Goal: Task Accomplishment & Management: Complete application form

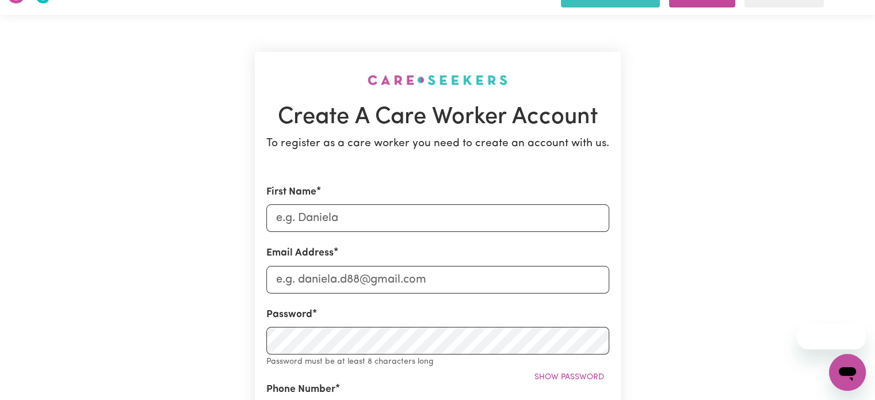
scroll to position [25, 0]
click at [382, 223] on input "First Name" at bounding box center [437, 218] width 343 height 28
type input "[PERSON_NAME]"
click at [450, 285] on input "Email Address" at bounding box center [437, 280] width 343 height 28
type input "[EMAIL_ADDRESS][DOMAIN_NAME]"
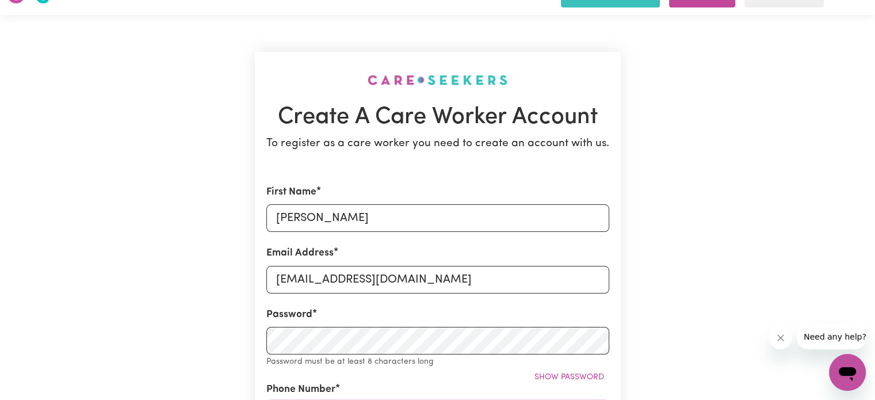
type input "08264917855"
type input "[STREET_ADDRESS][PERSON_NAME]"
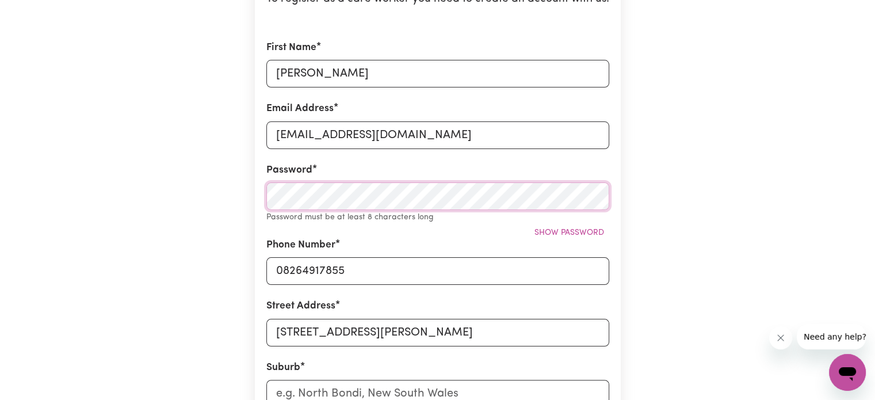
scroll to position [171, 0]
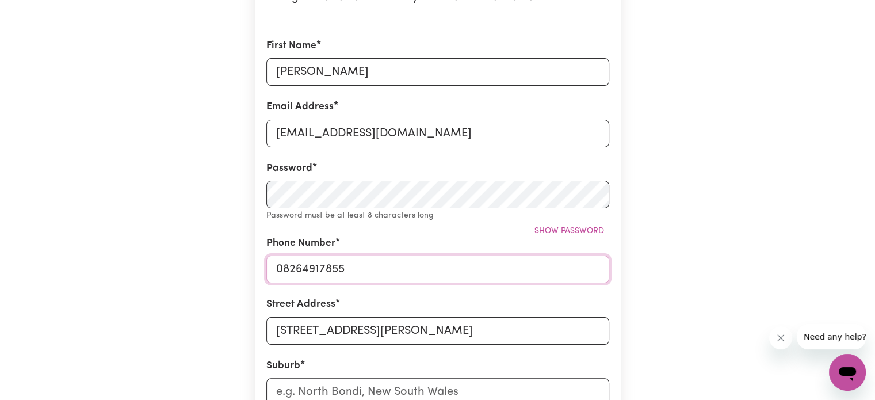
click at [354, 269] on input "08264917855" at bounding box center [437, 269] width 343 height 28
type input "0"
type input "0435504119"
drag, startPoint x: 435, startPoint y: 329, endPoint x: 271, endPoint y: 334, distance: 164.0
click at [271, 334] on input "[STREET_ADDRESS][PERSON_NAME]" at bounding box center [437, 331] width 343 height 28
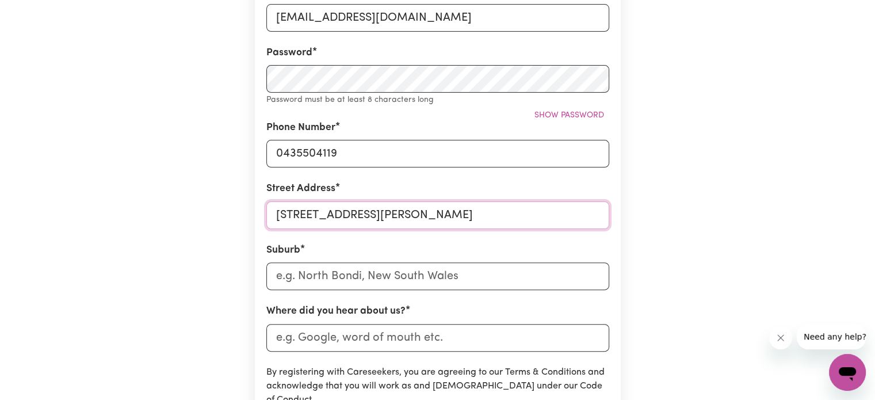
scroll to position [293, 0]
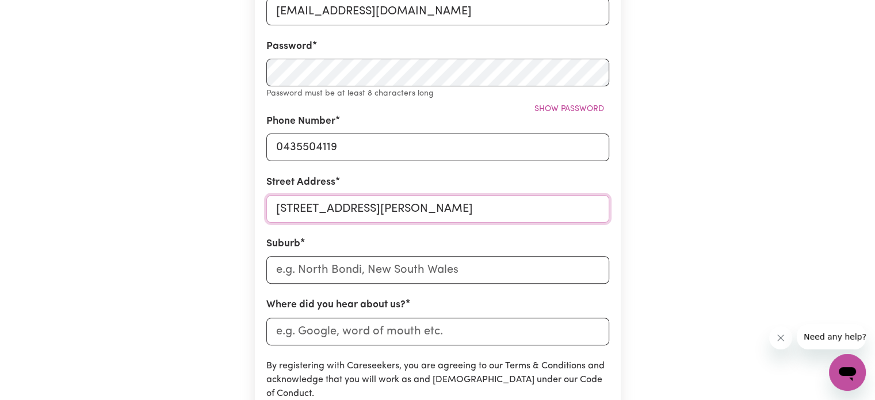
type input "[STREET_ADDRESS][PERSON_NAME]"
click at [350, 274] on input "text" at bounding box center [437, 270] width 343 height 28
type input "sou"
type input "souTH ALBURY, [GEOGRAPHIC_DATA], 2640"
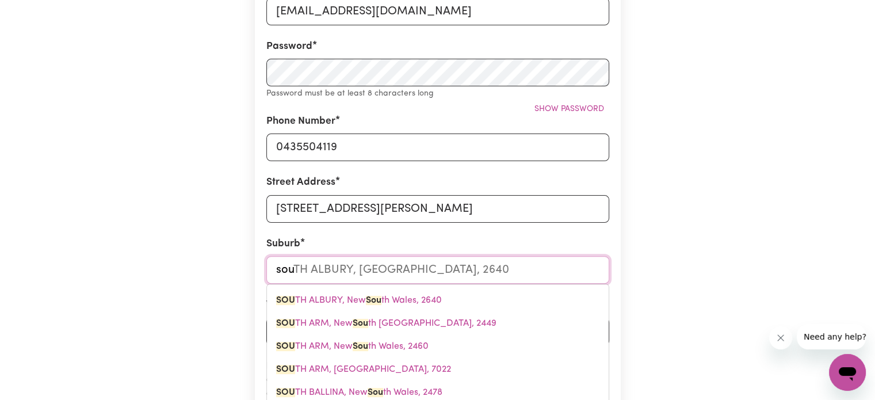
type input "sout"
type input "soutH ALBURY, [GEOGRAPHIC_DATA], 2640"
type input "south"
type input "[GEOGRAPHIC_DATA], [GEOGRAPHIC_DATA], 2640"
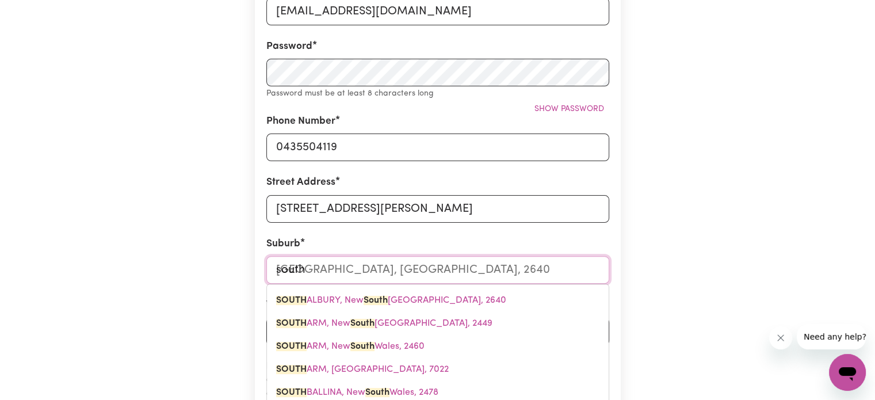
type input "southb"
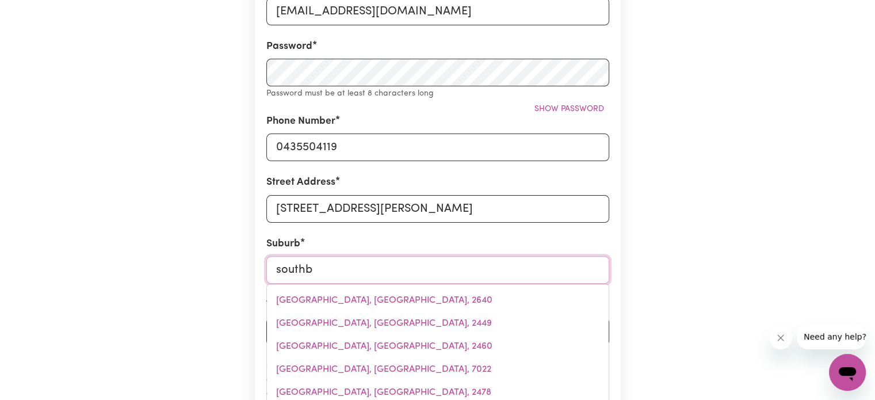
type input "southbANK, [GEOGRAPHIC_DATA], 3006"
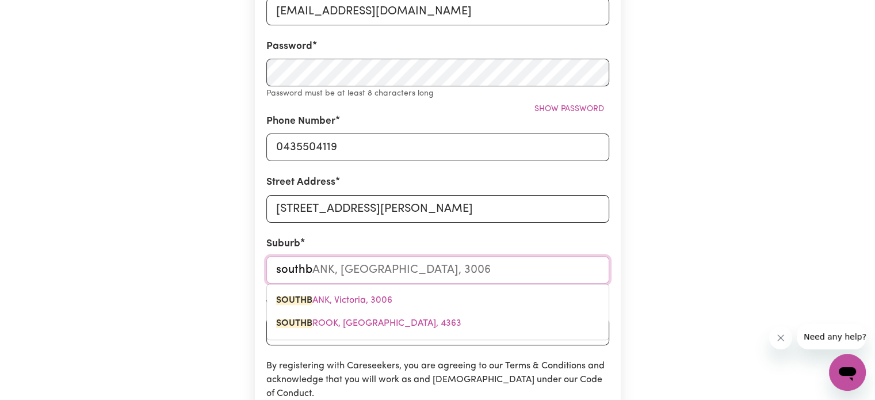
type input "southba"
type input "southbaNK, [GEOGRAPHIC_DATA], 3006"
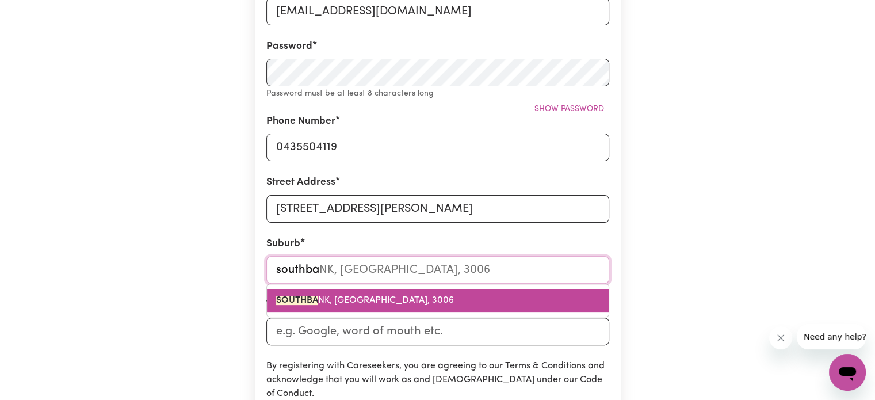
click at [342, 300] on span "SOUTHBA NK, [GEOGRAPHIC_DATA], 3006" at bounding box center [365, 300] width 178 height 9
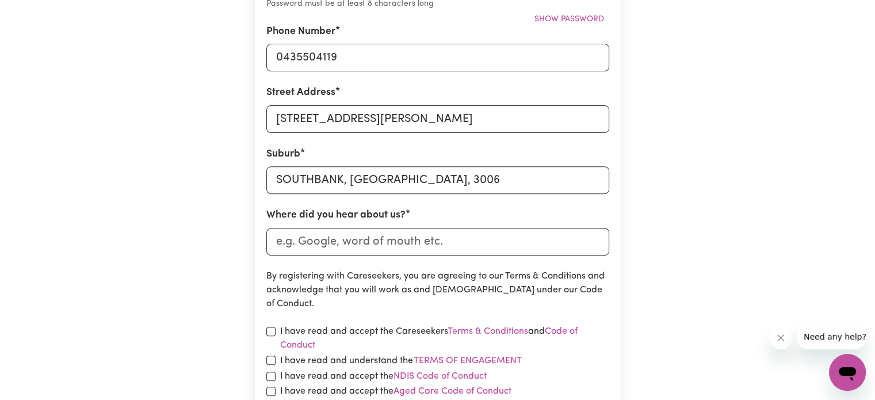
scroll to position [384, 0]
click at [419, 242] on input "Where did you hear about us?" at bounding box center [437, 241] width 343 height 28
type input "i"
click at [410, 244] on input "Where did you hear about us?" at bounding box center [437, 241] width 343 height 28
type input "word of mouth"
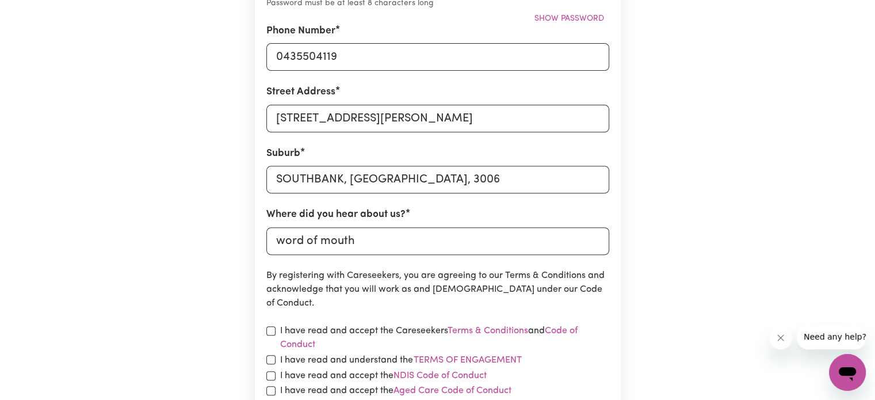
click at [676, 303] on div "Create A Care Worker Account To register as a care worker you need to create an…" at bounding box center [437, 77] width 759 height 840
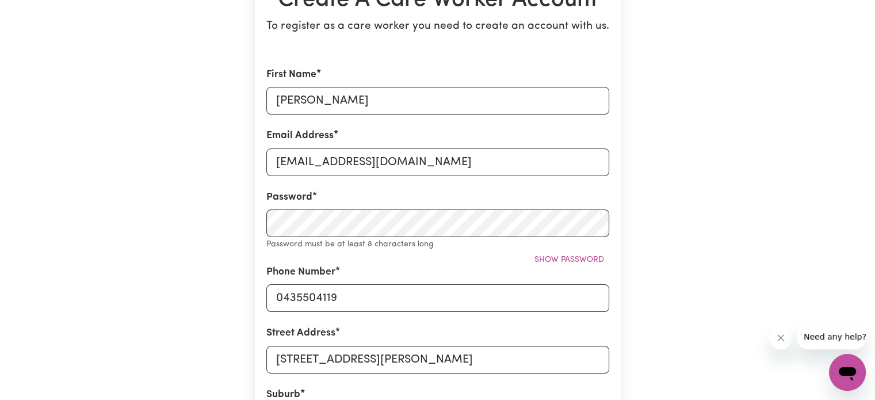
scroll to position [140, 0]
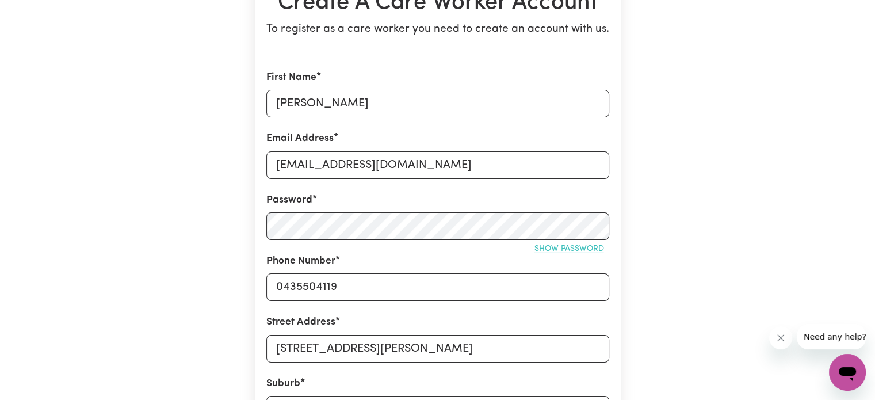
click at [574, 251] on span "Show password" at bounding box center [569, 248] width 70 height 9
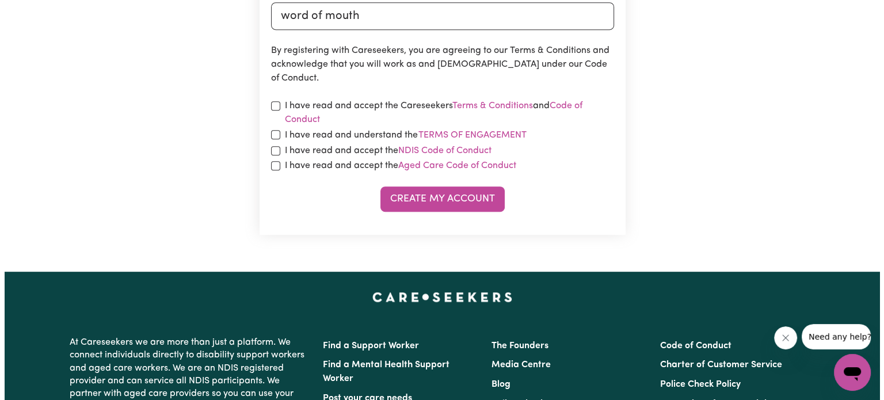
scroll to position [596, 0]
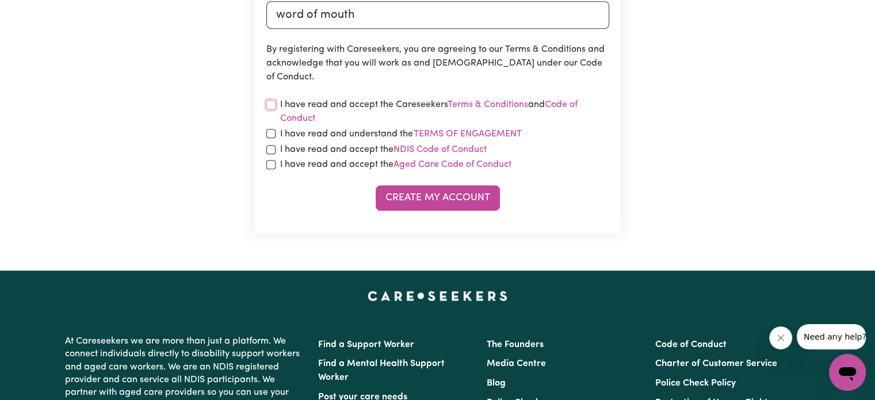
click at [274, 105] on input "checkbox" at bounding box center [270, 104] width 9 height 9
checkbox input "true"
click at [269, 129] on input "checkbox" at bounding box center [270, 133] width 9 height 9
checkbox input "true"
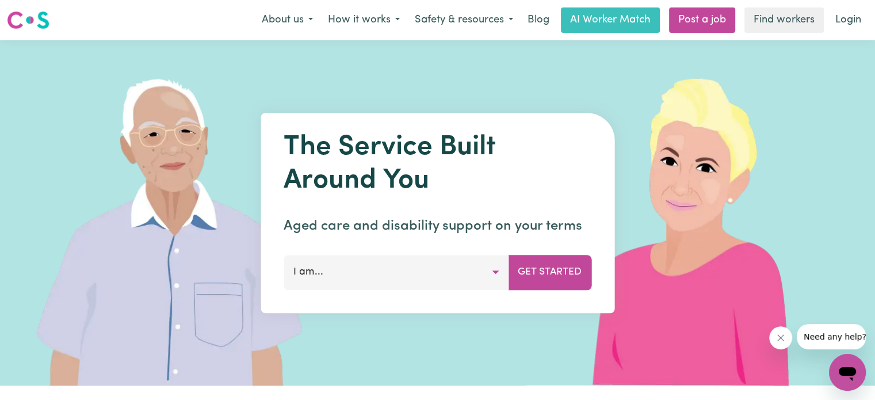
click at [453, 273] on button "I am..." at bounding box center [396, 272] width 225 height 35
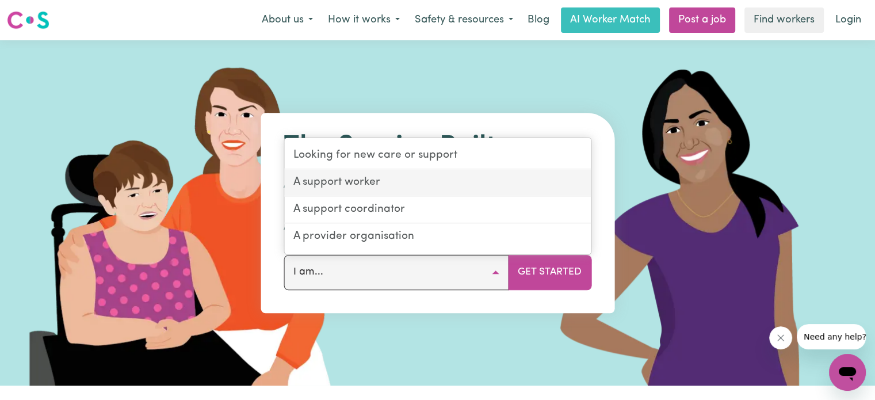
click at [447, 179] on link "A support worker" at bounding box center [437, 183] width 307 height 27
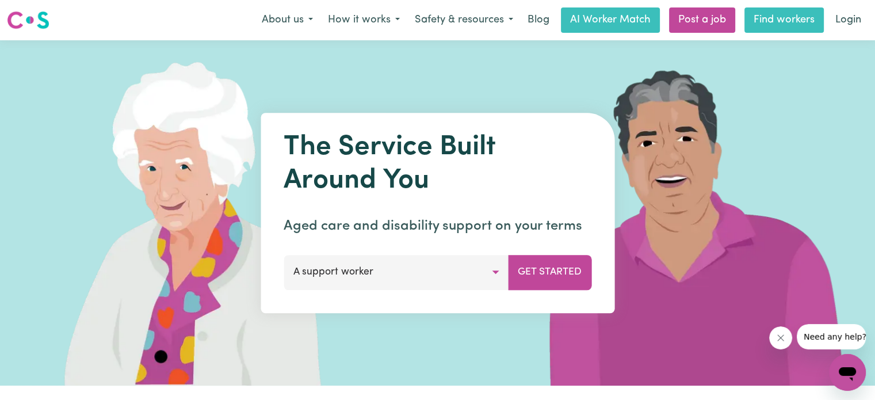
click at [805, 26] on link "Find workers" at bounding box center [783, 19] width 79 height 25
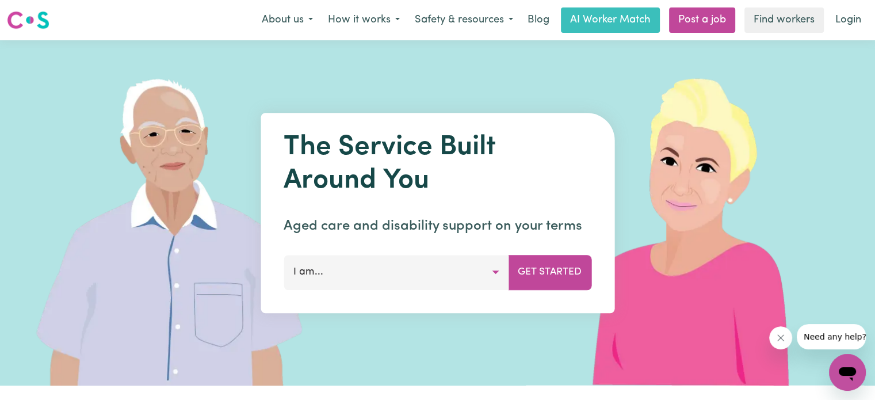
click at [419, 281] on button "I am..." at bounding box center [396, 272] width 225 height 35
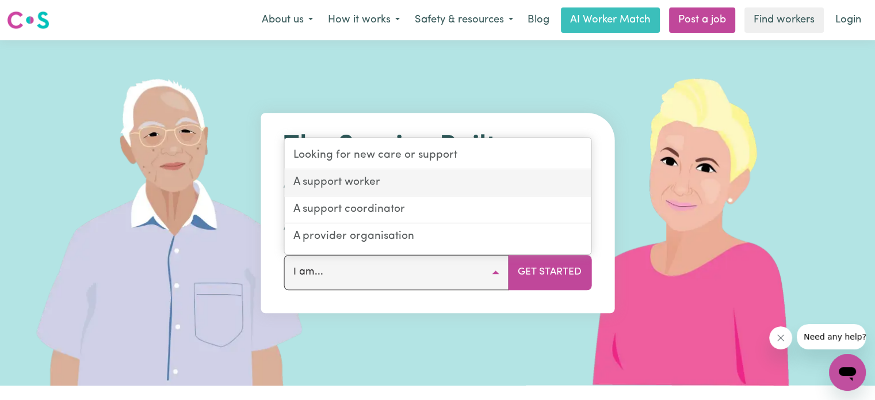
click at [396, 173] on link "A support worker" at bounding box center [437, 183] width 307 height 27
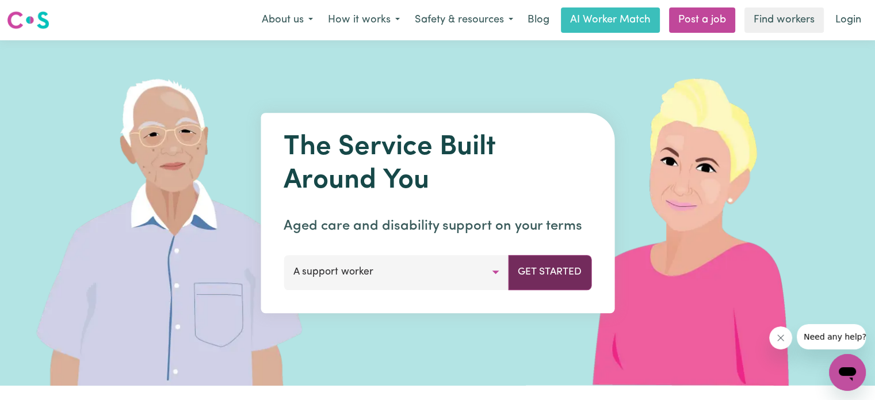
click at [569, 278] on button "Get Started" at bounding box center [549, 272] width 83 height 35
